Goal: Information Seeking & Learning: Learn about a topic

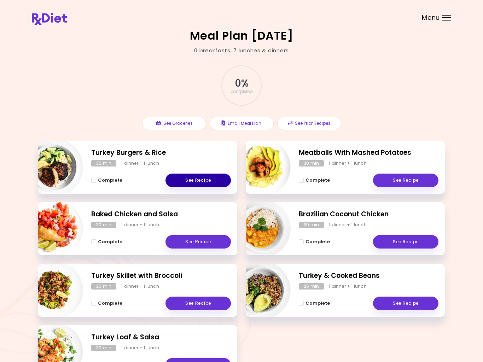
click at [193, 181] on link "See Recipe" at bounding box center [198, 180] width 65 height 13
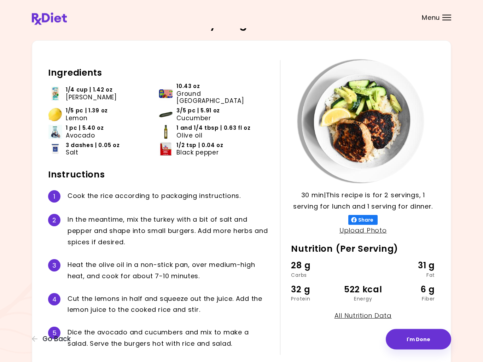
scroll to position [12, 0]
click at [41, 338] on button "Go Back" at bounding box center [53, 339] width 42 height 8
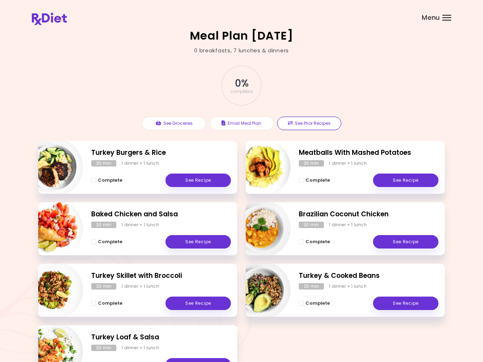
click at [321, 122] on button "See Prior Recipes" at bounding box center [309, 123] width 64 height 13
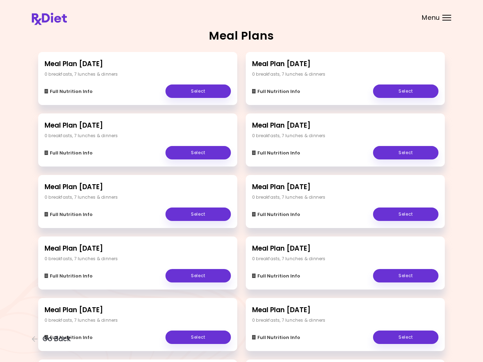
click at [198, 92] on link "Select" at bounding box center [198, 91] width 65 height 13
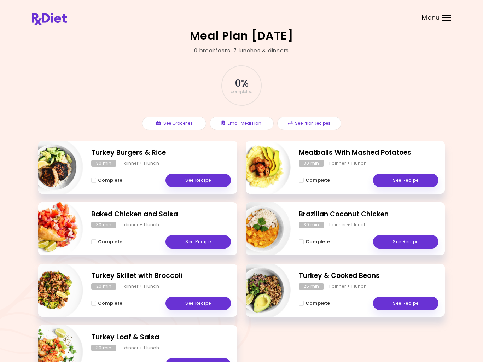
click at [312, 122] on button "See Prior Recipes" at bounding box center [309, 123] width 64 height 13
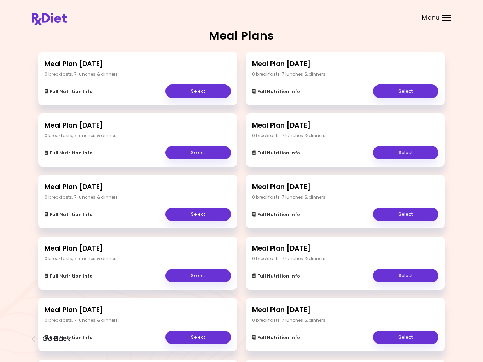
click at [411, 91] on link "Select" at bounding box center [405, 91] width 65 height 13
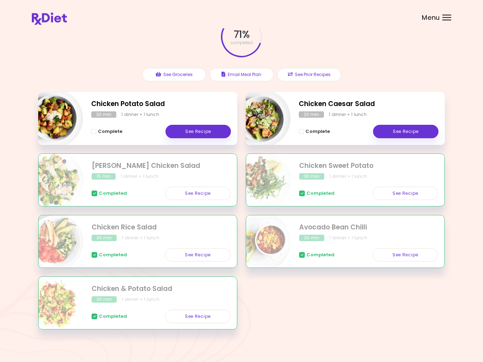
scroll to position [50, 0]
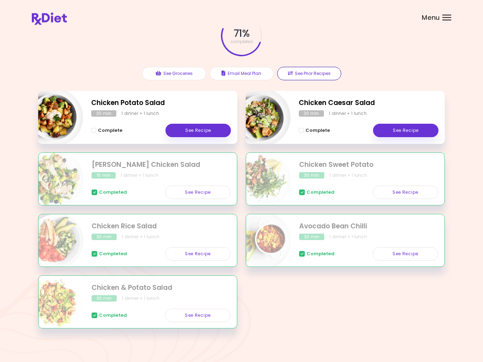
click at [320, 72] on button "See Prior Recipes" at bounding box center [309, 73] width 64 height 13
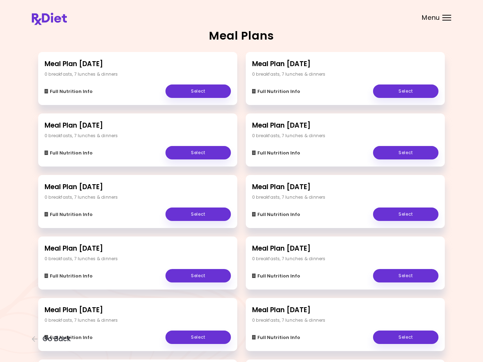
click at [407, 150] on link "Select" at bounding box center [405, 152] width 65 height 13
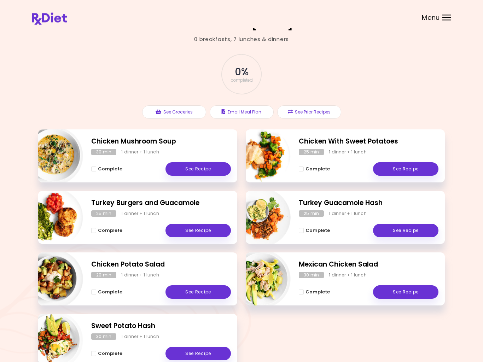
scroll to position [14, 0]
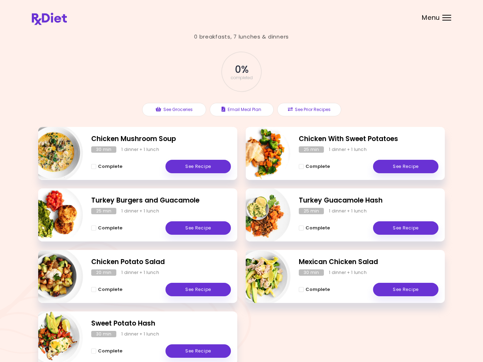
click at [196, 232] on link "See Recipe" at bounding box center [198, 227] width 65 height 13
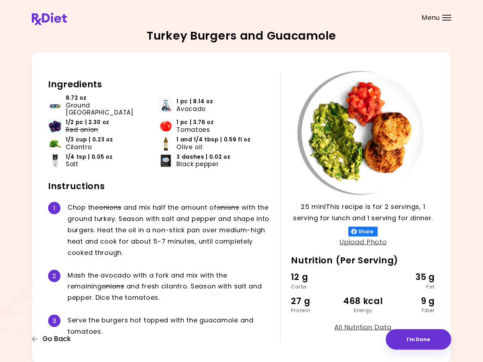
click at [39, 338] on button "Go Back" at bounding box center [53, 339] width 42 height 8
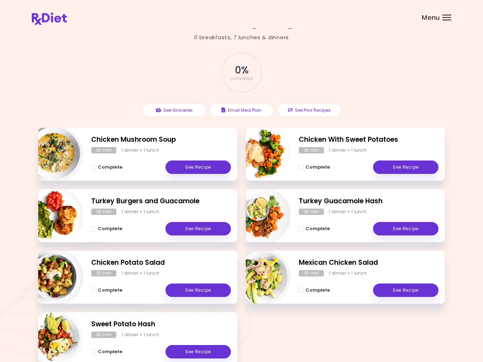
scroll to position [15, 0]
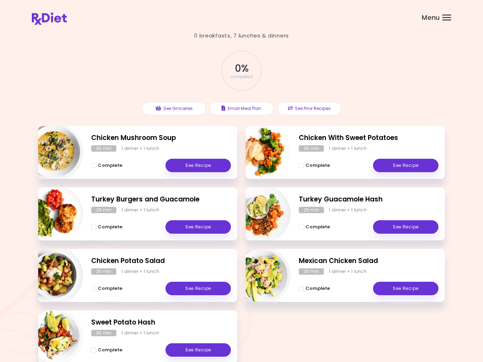
click at [310, 109] on button "See Prior Recipes" at bounding box center [309, 108] width 64 height 13
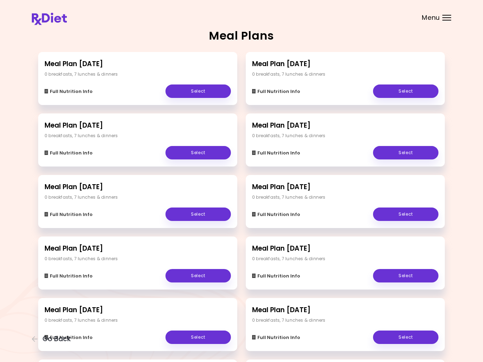
click at [198, 157] on link "Select" at bounding box center [198, 152] width 65 height 13
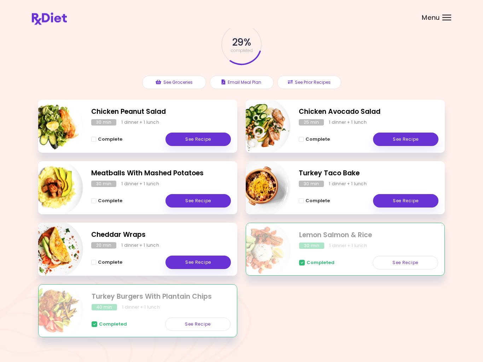
scroll to position [41, 0]
click at [192, 309] on div "40 min 1 dinner + 1 lunch" at bounding box center [161, 307] width 139 height 6
click at [203, 324] on link "See Recipe" at bounding box center [197, 324] width 65 height 13
